Goal: Information Seeking & Learning: Learn about a topic

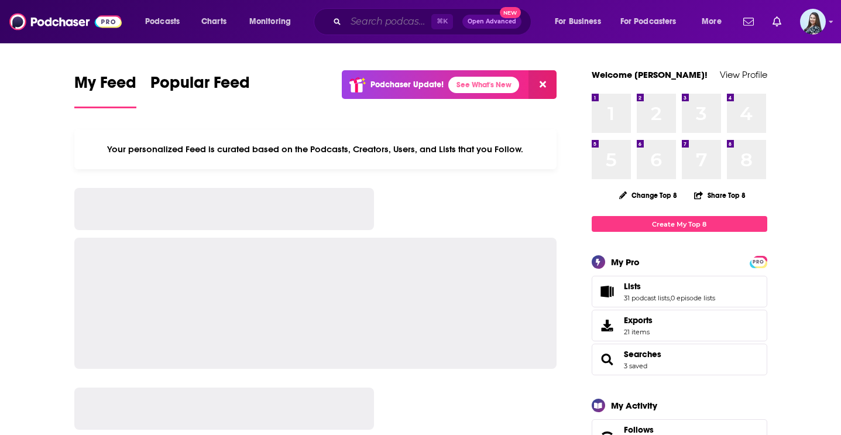
click at [403, 25] on input "Search podcasts, credits, & more..." at bounding box center [388, 21] width 85 height 19
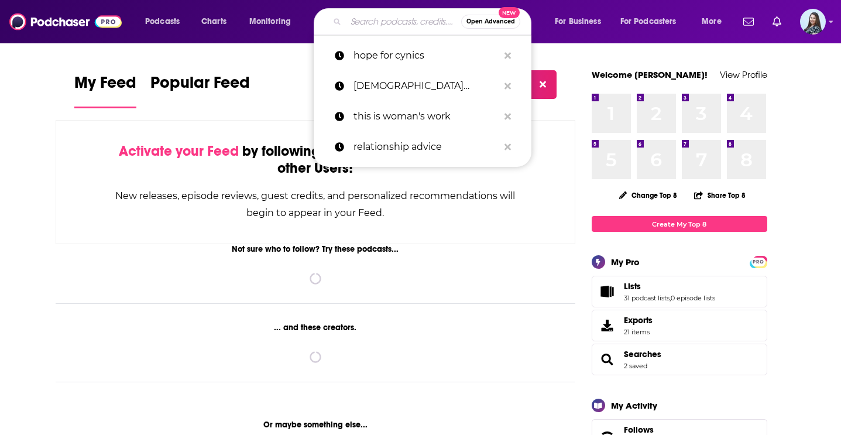
paste input "LOVE SOMEONE with [PERSON_NAME]"
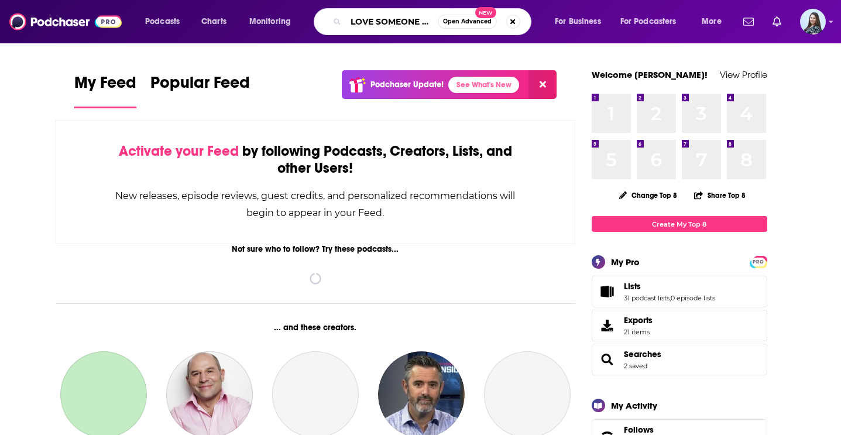
scroll to position [0, 43]
type input "LOVE SOMEONE with [PERSON_NAME]"
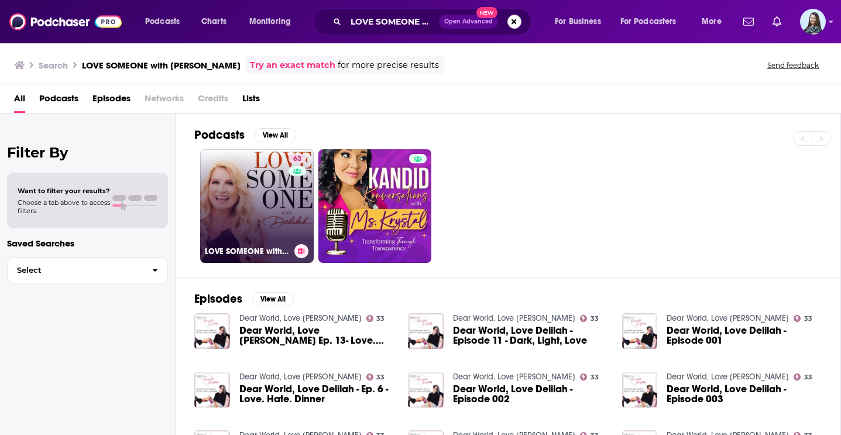
click at [252, 193] on link "63 LOVE SOMEONE with [PERSON_NAME]" at bounding box center [257, 206] width 114 height 114
